Goal: Task Accomplishment & Management: Manage account settings

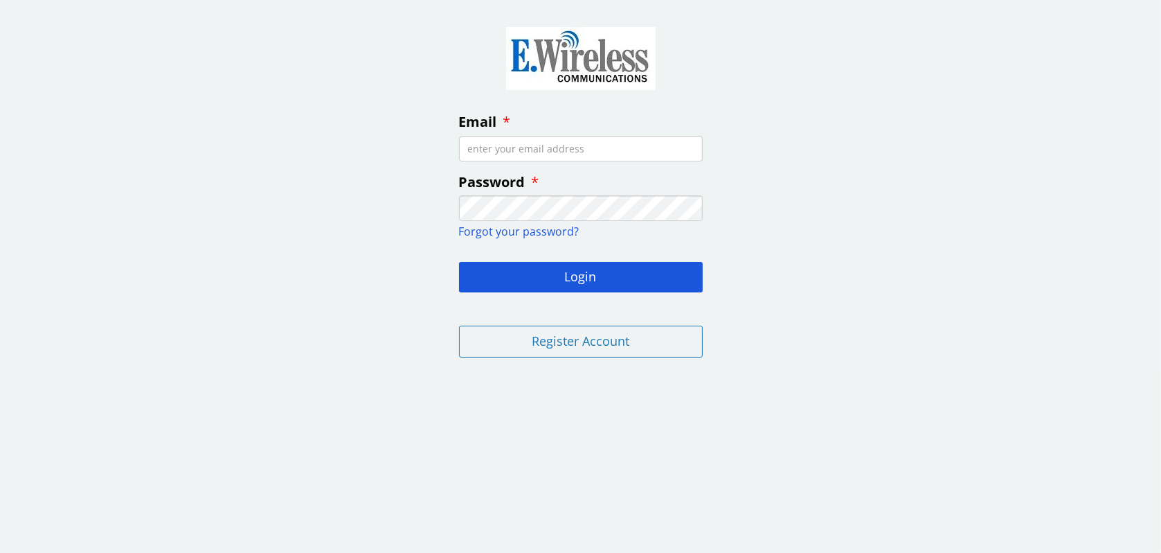
click at [546, 148] on input "Email" at bounding box center [581, 149] width 244 height 26
type input "srischman@gmail.com"
click at [521, 150] on input "Email" at bounding box center [581, 149] width 244 height 26
type input "[EMAIL_ADDRESS][DOMAIN_NAME]"
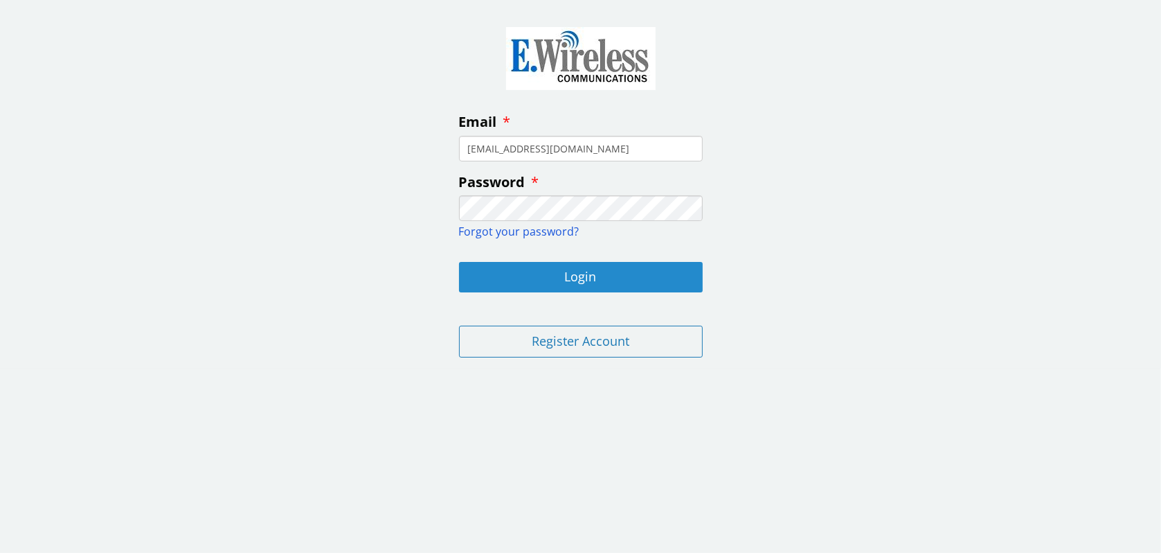
click at [591, 279] on button "Login" at bounding box center [581, 277] width 244 height 30
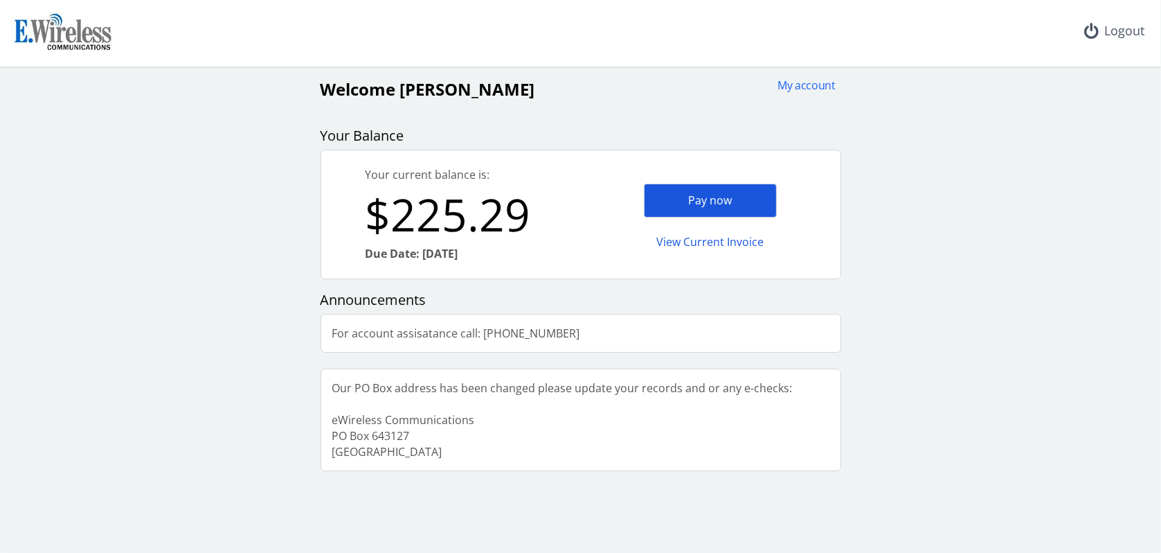
click at [725, 193] on div "Pay now" at bounding box center [710, 200] width 133 height 34
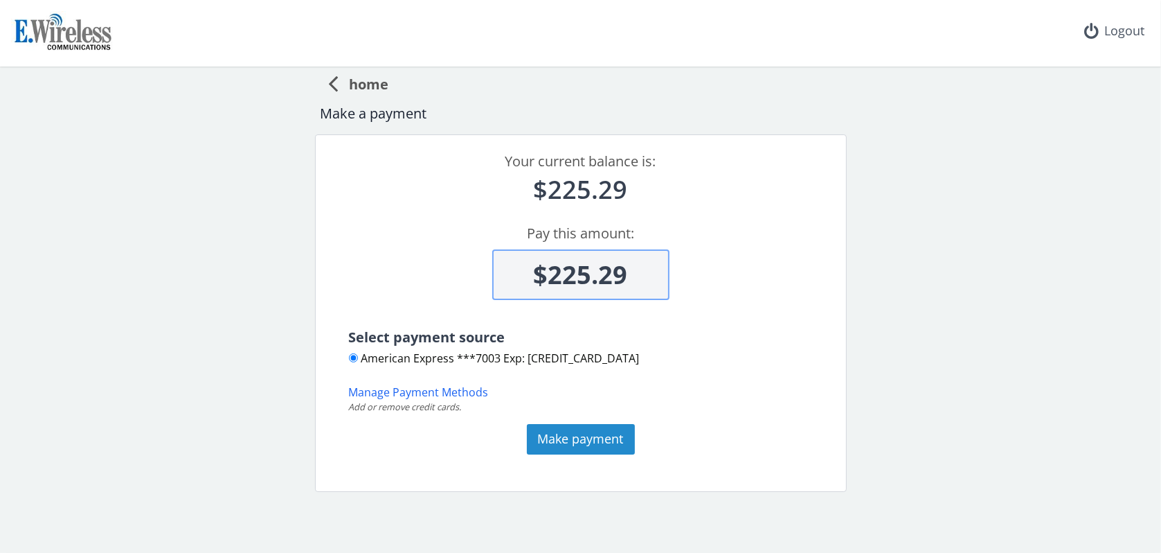
click at [594, 439] on button "Make payment" at bounding box center [581, 439] width 108 height 30
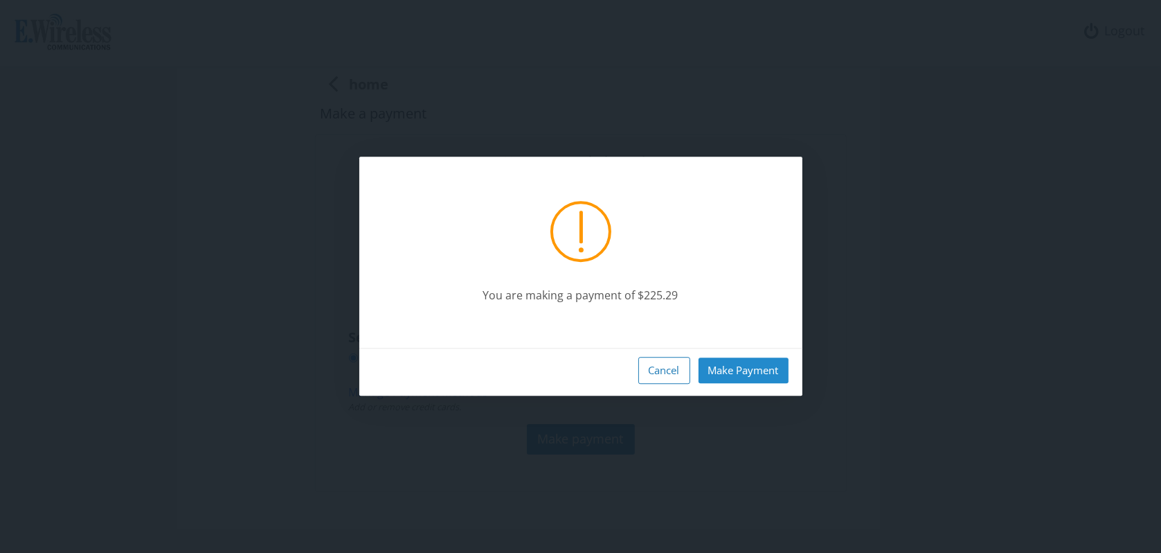
click at [746, 363] on button "Make Payment" at bounding box center [744, 370] width 90 height 26
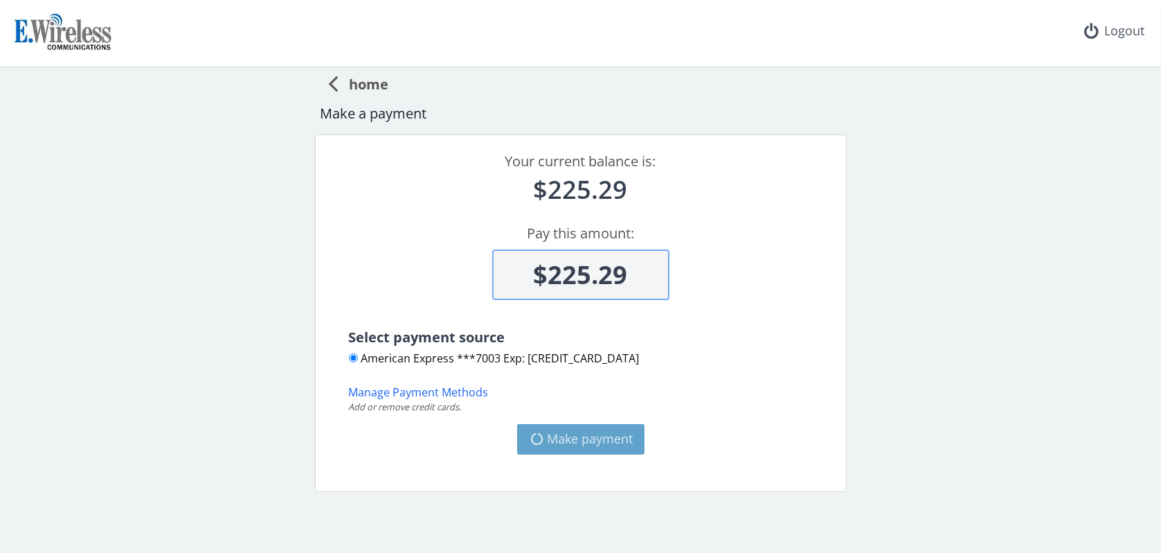
type input "$0"
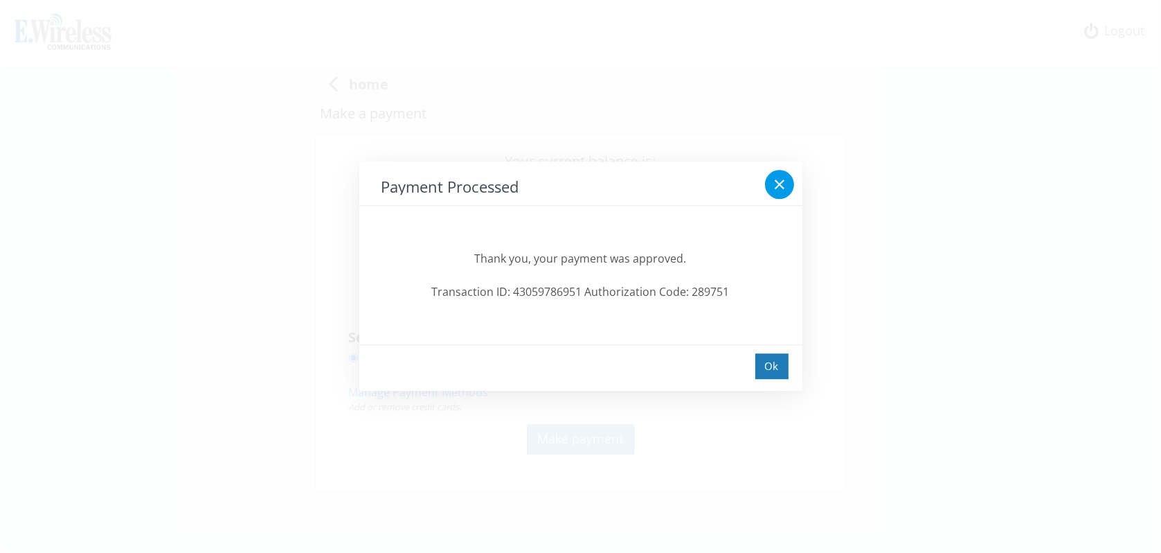
click at [776, 177] on icon at bounding box center [779, 185] width 17 height 17
